Goal: Task Accomplishment & Management: Use online tool/utility

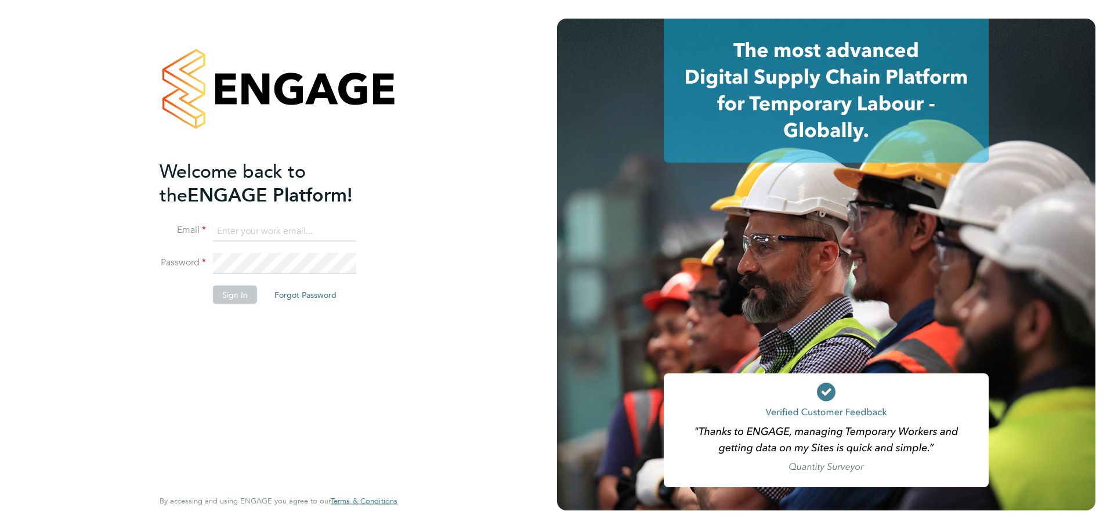
type input "[EMAIL_ADDRESS][DOMAIN_NAME]"
click at [236, 295] on button "Sign In" at bounding box center [235, 294] width 44 height 19
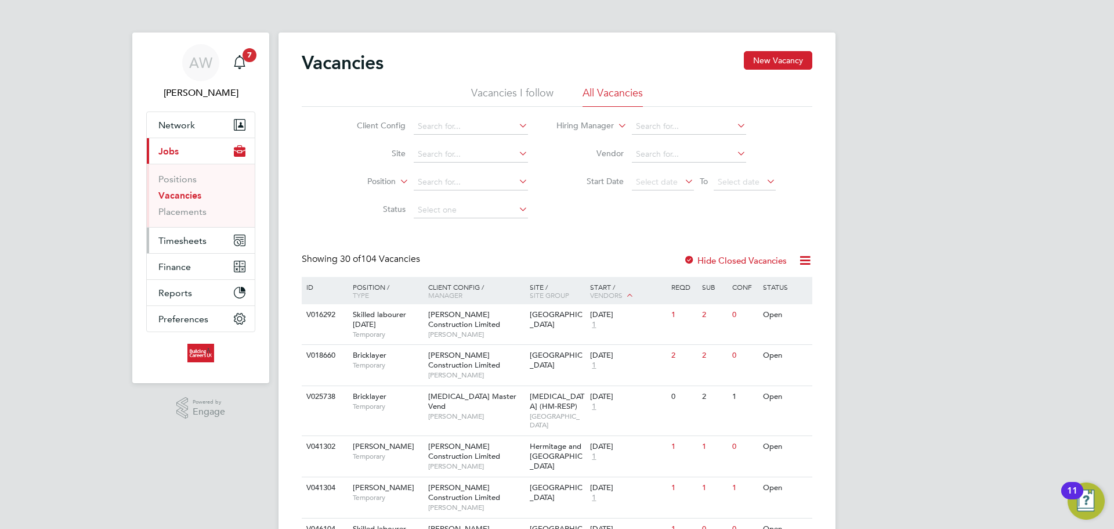
click at [199, 242] on span "Timesheets" at bounding box center [182, 240] width 48 height 11
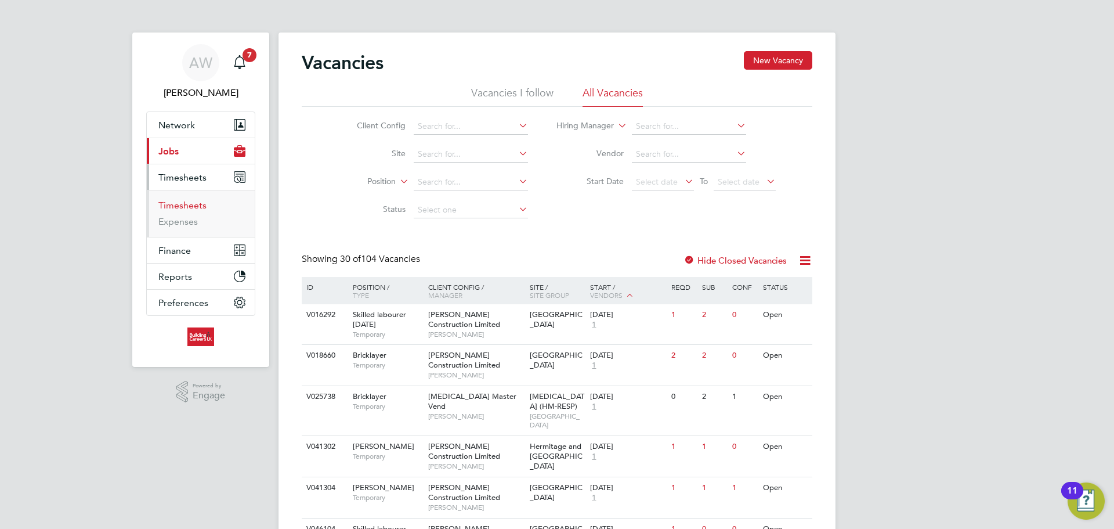
click at [191, 207] on link "Timesheets" at bounding box center [182, 205] width 48 height 11
